Goal: Task Accomplishment & Management: Use online tool/utility

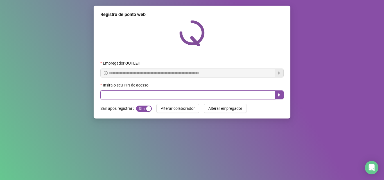
click at [116, 95] on input "text" at bounding box center [187, 94] width 174 height 9
type input "*****"
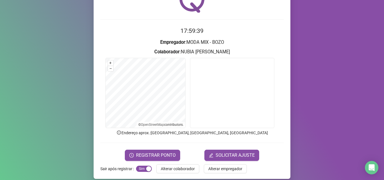
scroll to position [39, 0]
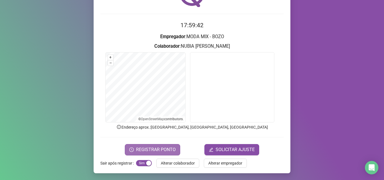
click at [154, 149] on span "REGISTRAR PONTO" at bounding box center [156, 149] width 40 height 7
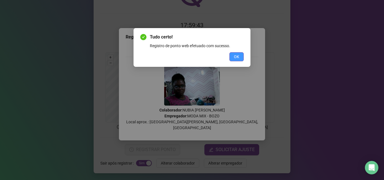
click at [234, 53] on button "OK" at bounding box center [236, 56] width 14 height 9
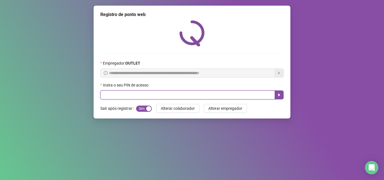
click at [134, 94] on input "text" at bounding box center [187, 94] width 174 height 9
type input "*****"
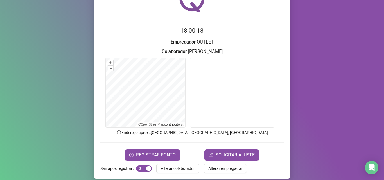
scroll to position [39, 0]
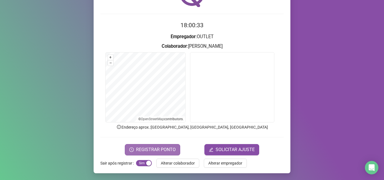
click at [153, 148] on span "REGISTRAR PONTO" at bounding box center [156, 149] width 40 height 7
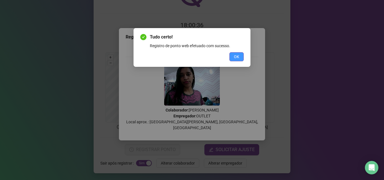
click at [237, 54] on span "OK" at bounding box center [236, 57] width 5 height 6
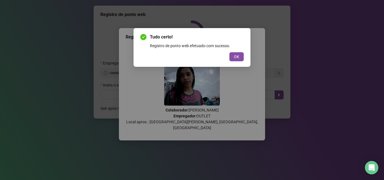
scroll to position [0, 0]
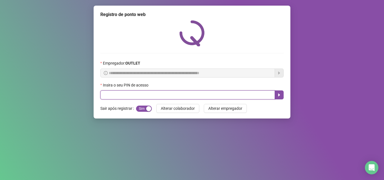
click at [136, 92] on input "text" at bounding box center [187, 94] width 174 height 9
type input "*****"
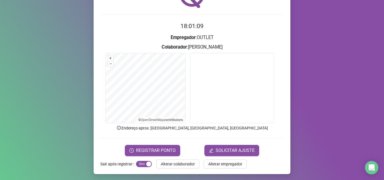
scroll to position [39, 0]
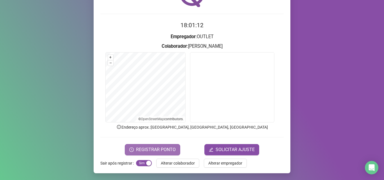
click at [159, 145] on button "REGISTRAR PONTO" at bounding box center [152, 149] width 55 height 11
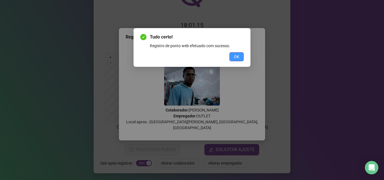
click at [233, 60] on button "OK" at bounding box center [236, 56] width 14 height 9
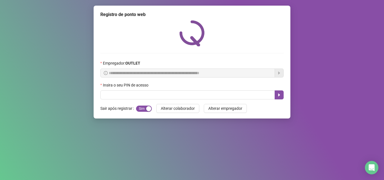
scroll to position [0, 0]
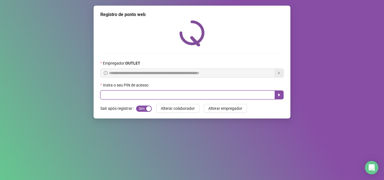
click at [233, 95] on input "text" at bounding box center [187, 94] width 174 height 9
type input "*****"
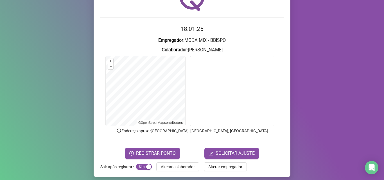
scroll to position [39, 0]
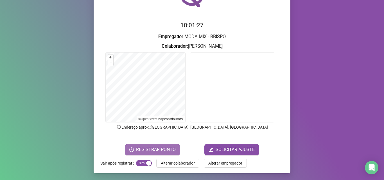
click at [175, 146] on button "REGISTRAR PONTO" at bounding box center [152, 149] width 55 height 11
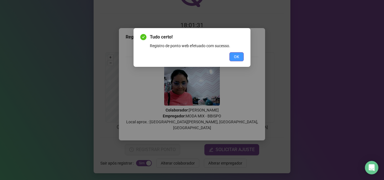
click at [237, 55] on span "OK" at bounding box center [236, 57] width 5 height 6
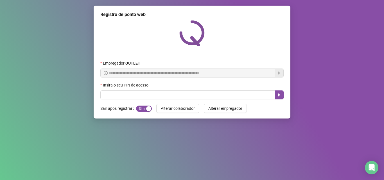
scroll to position [0, 0]
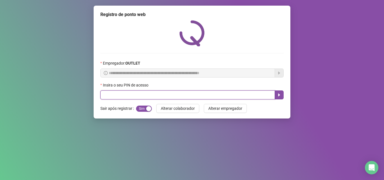
click at [194, 96] on input "text" at bounding box center [187, 94] width 174 height 9
click at [120, 96] on input "text" at bounding box center [187, 94] width 174 height 9
type input "*****"
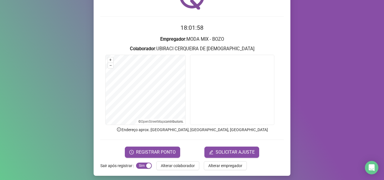
scroll to position [39, 0]
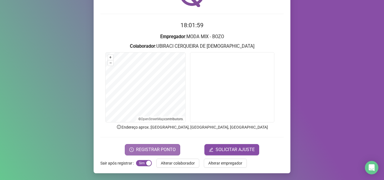
click at [136, 152] on span "REGISTRAR PONTO" at bounding box center [156, 149] width 40 height 7
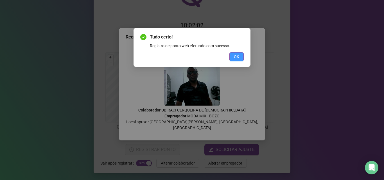
click at [230, 53] on button "OK" at bounding box center [236, 56] width 14 height 9
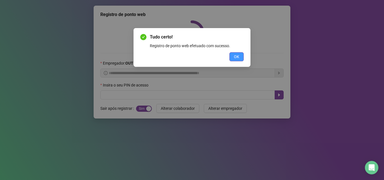
scroll to position [0, 0]
